Goal: Task Accomplishment & Management: Use online tool/utility

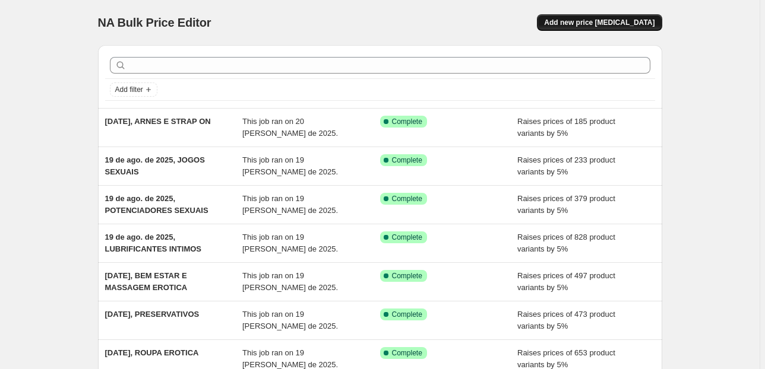
click at [598, 19] on span "Add new price [MEDICAL_DATA]" at bounding box center [599, 23] width 110 height 10
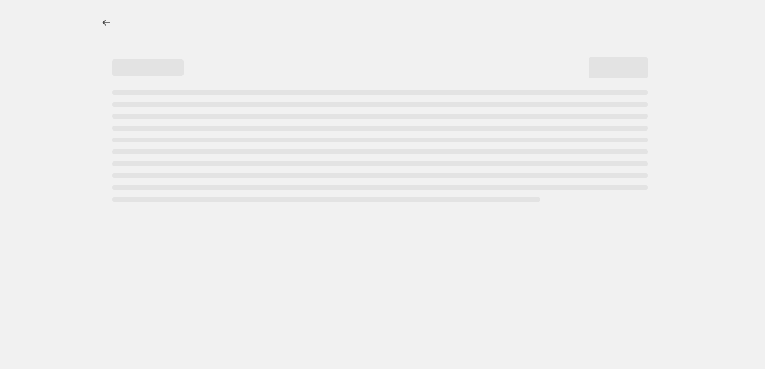
select select "percentage"
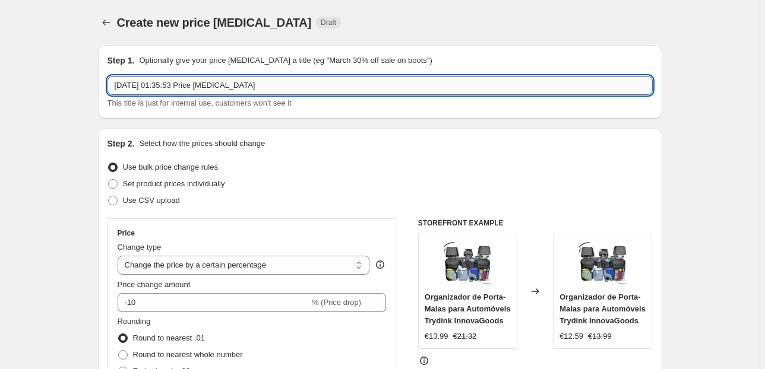
drag, startPoint x: 308, startPoint y: 86, endPoint x: 166, endPoint y: 84, distance: 141.9
click at [166, 84] on input "[DATE] 01:35:53 Price [MEDICAL_DATA]" at bounding box center [379, 85] width 545 height 19
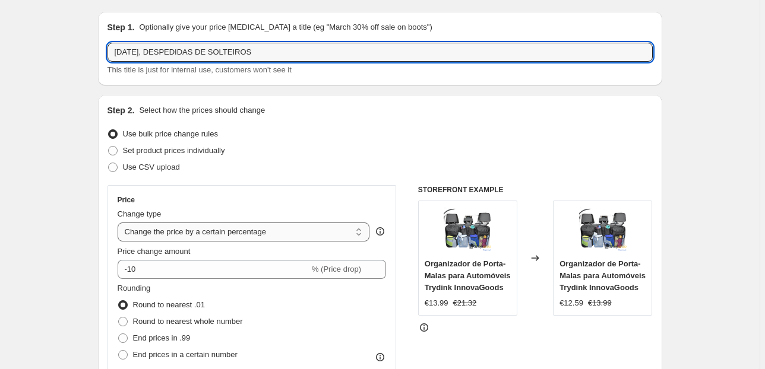
scroll to position [48, 0]
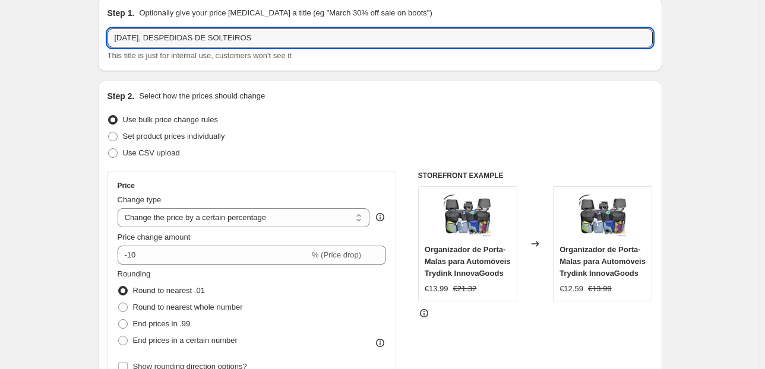
type input "[DATE], DESPEDIDAS DE SOLTEIROS"
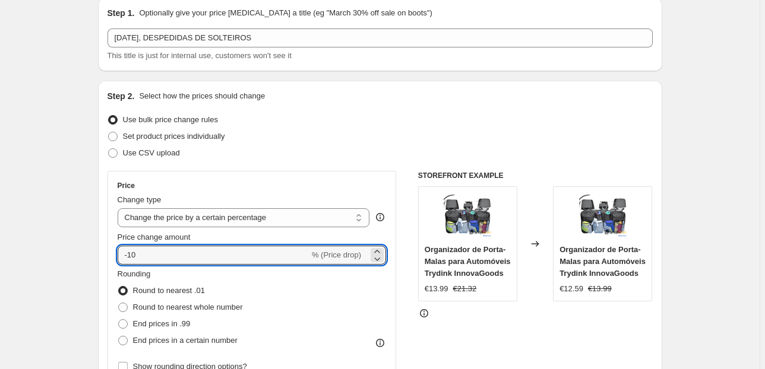
drag, startPoint x: 73, startPoint y: 258, endPoint x: 67, endPoint y: 259, distance: 6.6
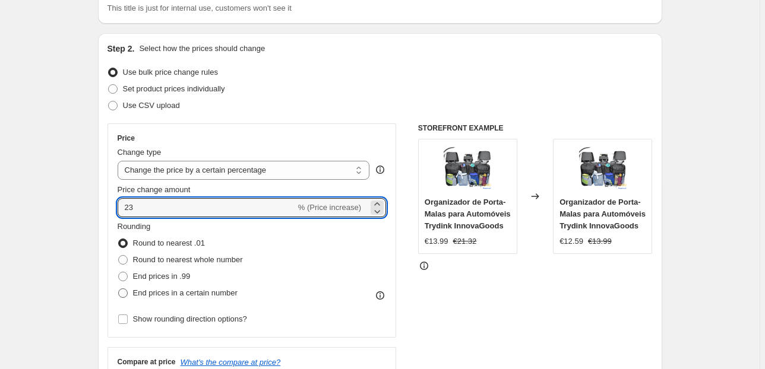
type input "23"
click at [184, 295] on span "End prices in a certain number" at bounding box center [185, 293] width 105 height 9
click at [119, 289] on input "End prices in a certain number" at bounding box center [118, 289] width 1 height 1
radio input "true"
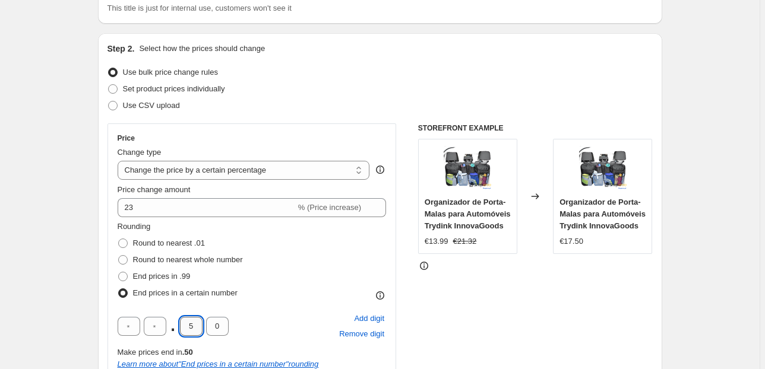
drag, startPoint x: 197, startPoint y: 331, endPoint x: 188, endPoint y: 333, distance: 9.1
click at [188, 333] on input "5" at bounding box center [191, 326] width 23 height 19
type input "9"
type input "5"
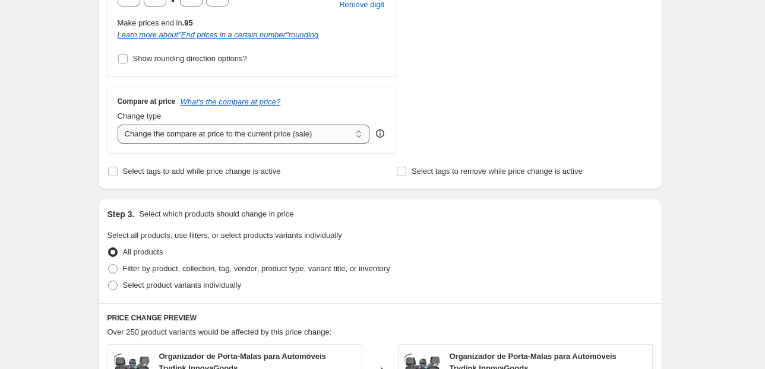
scroll to position [428, 0]
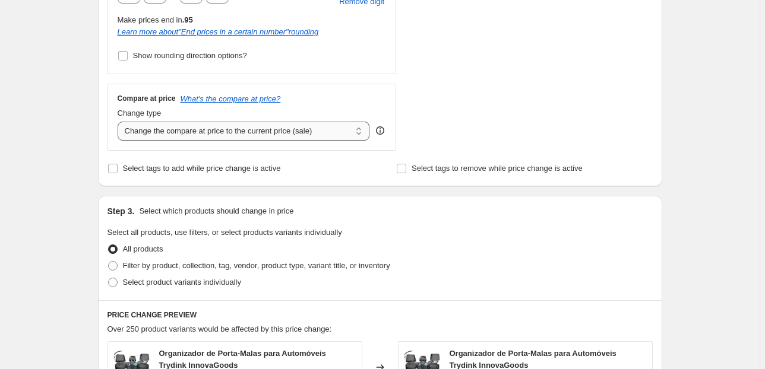
click at [219, 126] on select "Change the compare at price to the current price (sale) Change the compare at p…" at bounding box center [244, 131] width 252 height 19
select select "pp"
click at [119, 122] on select "Change the compare at price to the current price (sale) Change the compare at p…" at bounding box center [244, 131] width 252 height 19
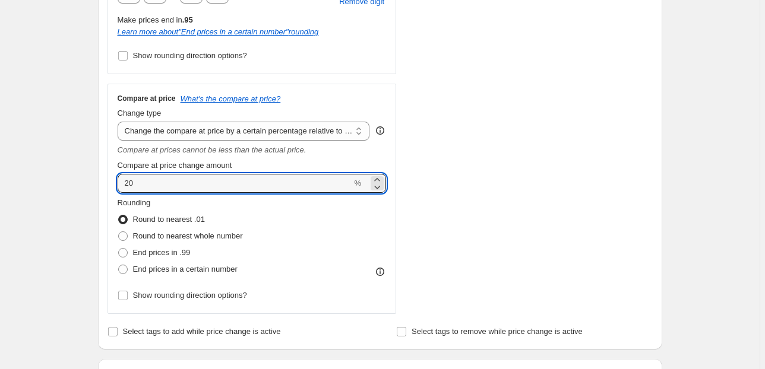
drag, startPoint x: 143, startPoint y: 182, endPoint x: 94, endPoint y: 188, distance: 49.0
click at [94, 188] on div "Step 1. Optionally give your price [MEDICAL_DATA] a title (eg "March 30% off sa…" at bounding box center [375, 271] width 574 height 1326
type input "55"
click at [94, 188] on div "Step 1. Optionally give your price [MEDICAL_DATA] a title (eg "March 30% off sa…" at bounding box center [375, 271] width 574 height 1326
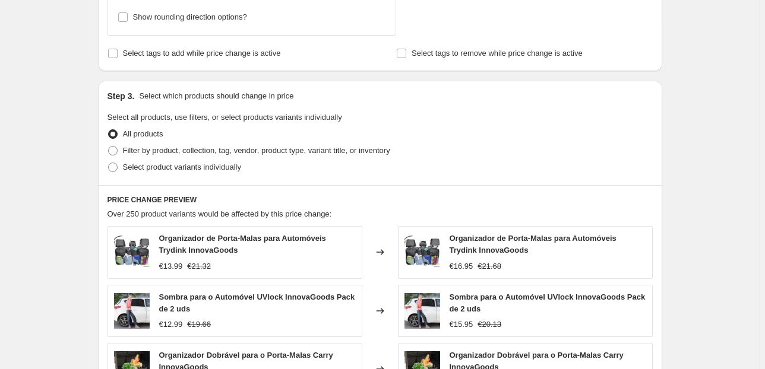
scroll to position [713, 0]
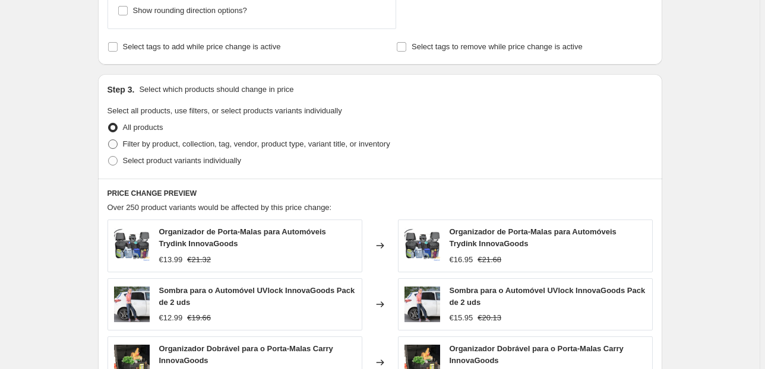
click at [164, 141] on span "Filter by product, collection, tag, vendor, product type, variant title, or inv…" at bounding box center [256, 144] width 267 height 9
click at [109, 140] on input "Filter by product, collection, tag, vendor, product type, variant title, or inv…" at bounding box center [108, 140] width 1 height 1
radio input "true"
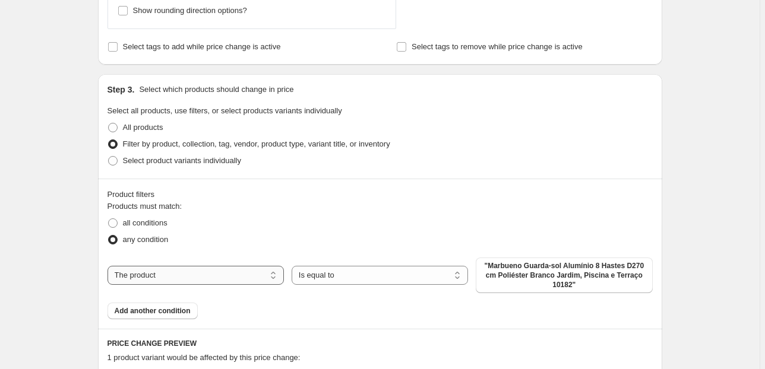
click at [255, 278] on select "The product The product's collection The product's tag The product's vendor The…" at bounding box center [195, 275] width 176 height 19
select select "collection"
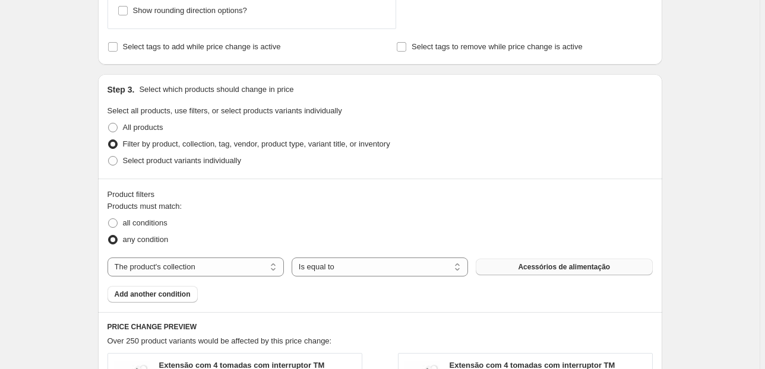
click at [520, 271] on button "Acessórios de alimentação" at bounding box center [564, 267] width 176 height 17
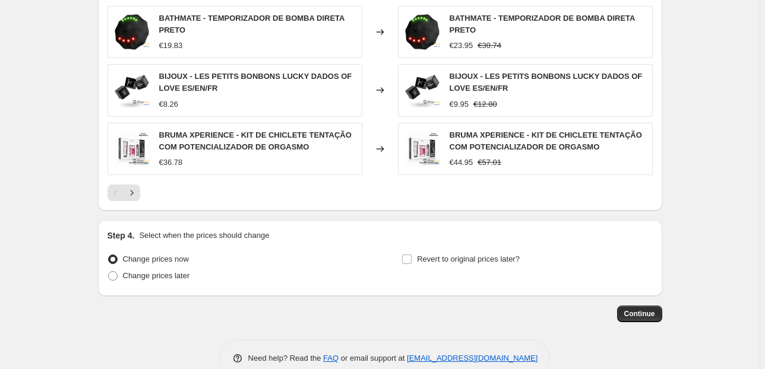
scroll to position [1200, 0]
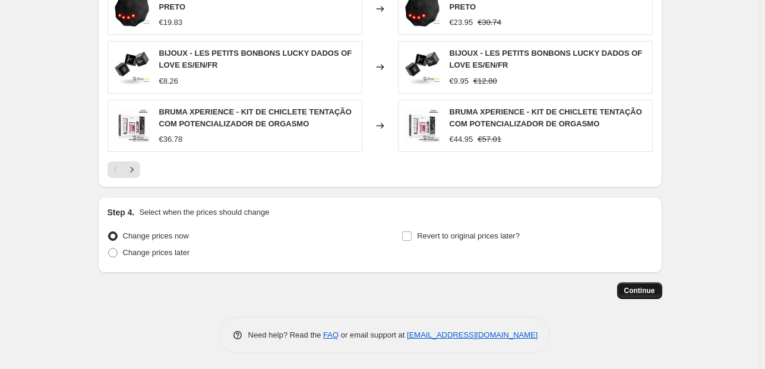
click at [627, 286] on span "Continue" at bounding box center [639, 291] width 31 height 10
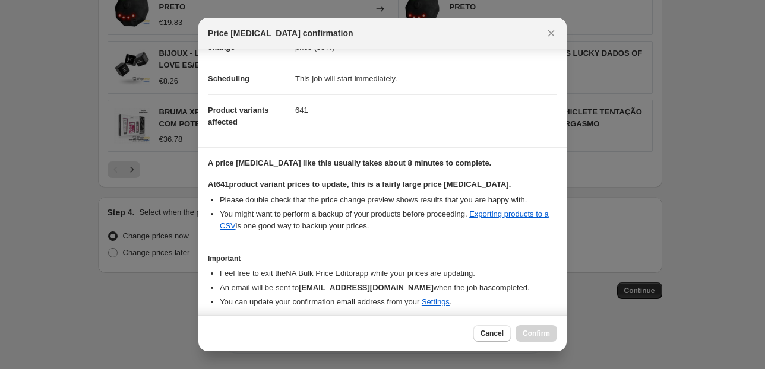
scroll to position [121, 0]
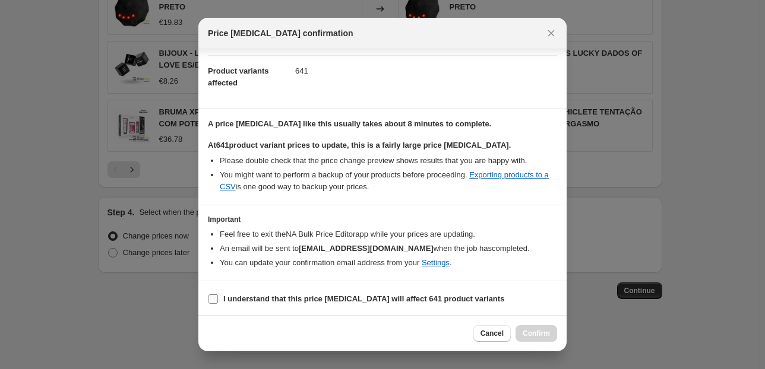
click at [251, 303] on span "I understand that this price [MEDICAL_DATA] will affect 641 product variants" at bounding box center [363, 299] width 281 height 12
click at [255, 308] on section "I understand that this price [MEDICAL_DATA] will affect 641 product variants" at bounding box center [382, 299] width 368 height 36
click at [264, 302] on span "I understand that this price [MEDICAL_DATA] will affect 641 product variants" at bounding box center [363, 299] width 281 height 12
click at [218, 302] on input "I understand that this price [MEDICAL_DATA] will affect 641 product variants" at bounding box center [213, 300] width 10 height 10
checkbox input "true"
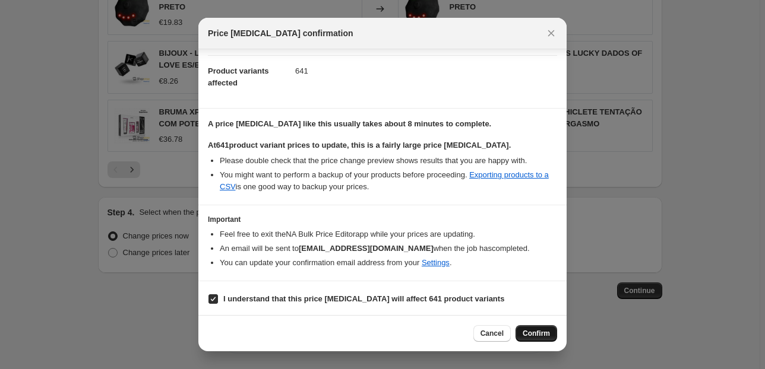
click at [535, 331] on span "Confirm" at bounding box center [536, 334] width 27 height 10
